Goal: Task Accomplishment & Management: Use online tool/utility

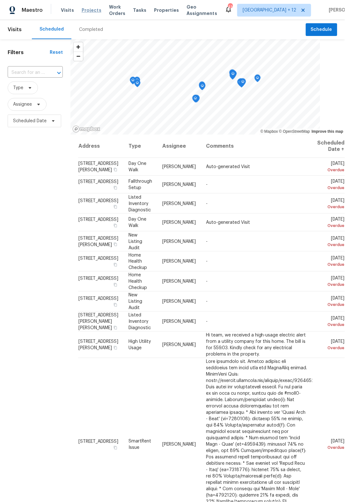
click at [92, 11] on span "Projects" at bounding box center [92, 10] width 20 height 6
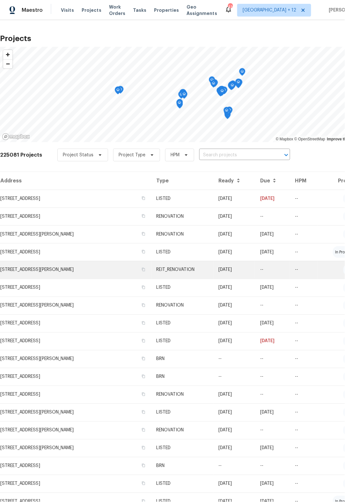
click at [85, 268] on td "[STREET_ADDRESS][PERSON_NAME]" at bounding box center [75, 270] width 151 height 18
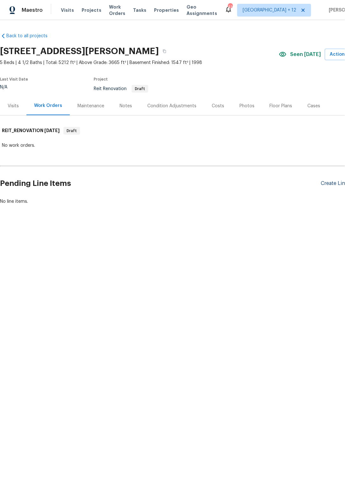
click at [331, 186] on div "Create Line Item" at bounding box center [340, 184] width 39 height 6
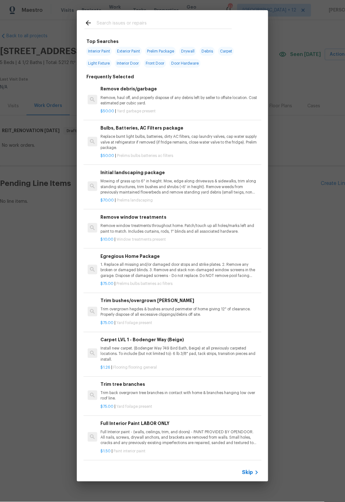
click at [109, 24] on input "text" at bounding box center [163, 24] width 135 height 10
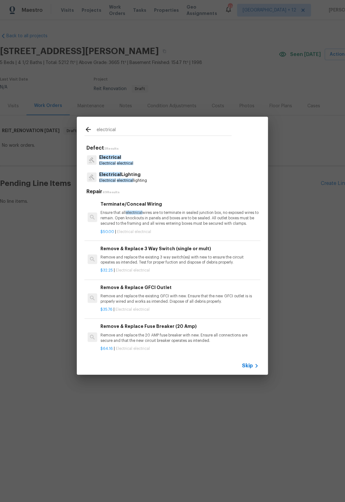
type input "electrical"
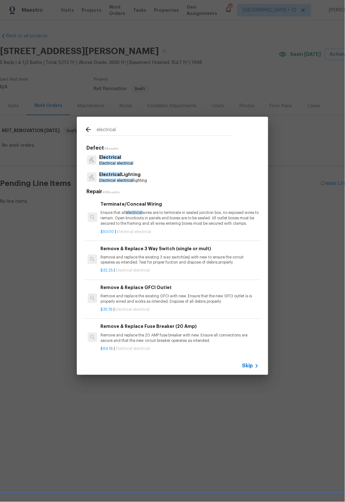
click at [144, 159] on div "Electrical Electrical electrical" at bounding box center [172, 160] width 176 height 17
click at [96, 159] on div at bounding box center [92, 160] width 10 height 10
click at [90, 160] on icon at bounding box center [92, 160] width 6 height 6
click at [111, 160] on p "Electrical" at bounding box center [116, 157] width 34 height 7
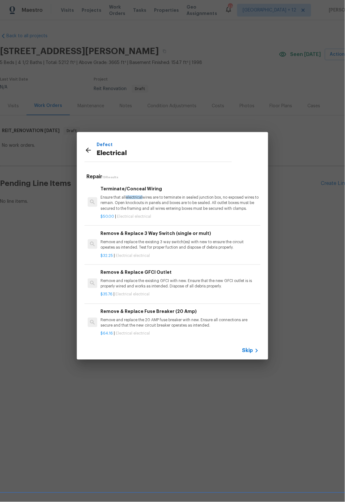
drag, startPoint x: 133, startPoint y: 154, endPoint x: 129, endPoint y: 154, distance: 4.1
click at [133, 154] on p "Electrical" at bounding box center [163, 153] width 135 height 10
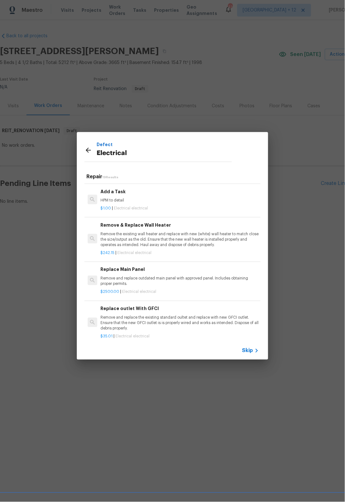
scroll to position [439, 0]
